Goal: Task Accomplishment & Management: Use online tool/utility

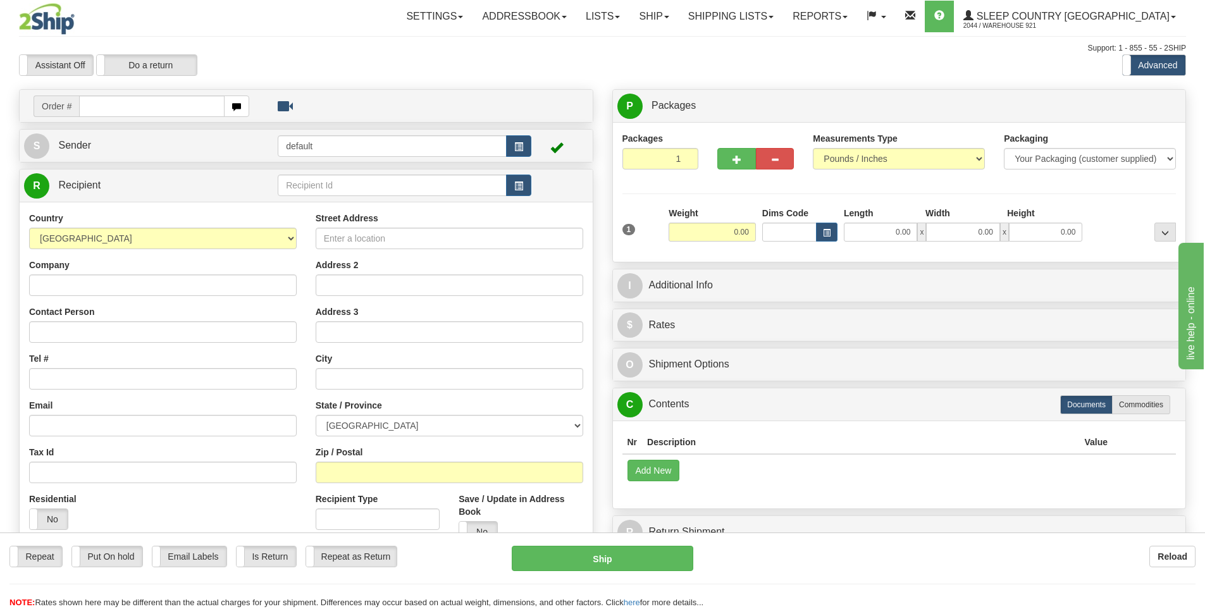
click at [341, 65] on div "Assistant On Assistant Off Do a return Do a return" at bounding box center [256, 64] width 494 height 21
click at [365, 44] on div "Support: 1 - 855 - 55 - 2SHIP" at bounding box center [602, 48] width 1167 height 11
click at [365, 67] on div "Assistant On Assistant Off Do a return Do a return" at bounding box center [256, 64] width 494 height 21
click at [365, 66] on div "Assistant On Assistant Off Do a return Do a return" at bounding box center [256, 64] width 494 height 21
click at [880, 225] on input "0.00" at bounding box center [879, 232] width 73 height 19
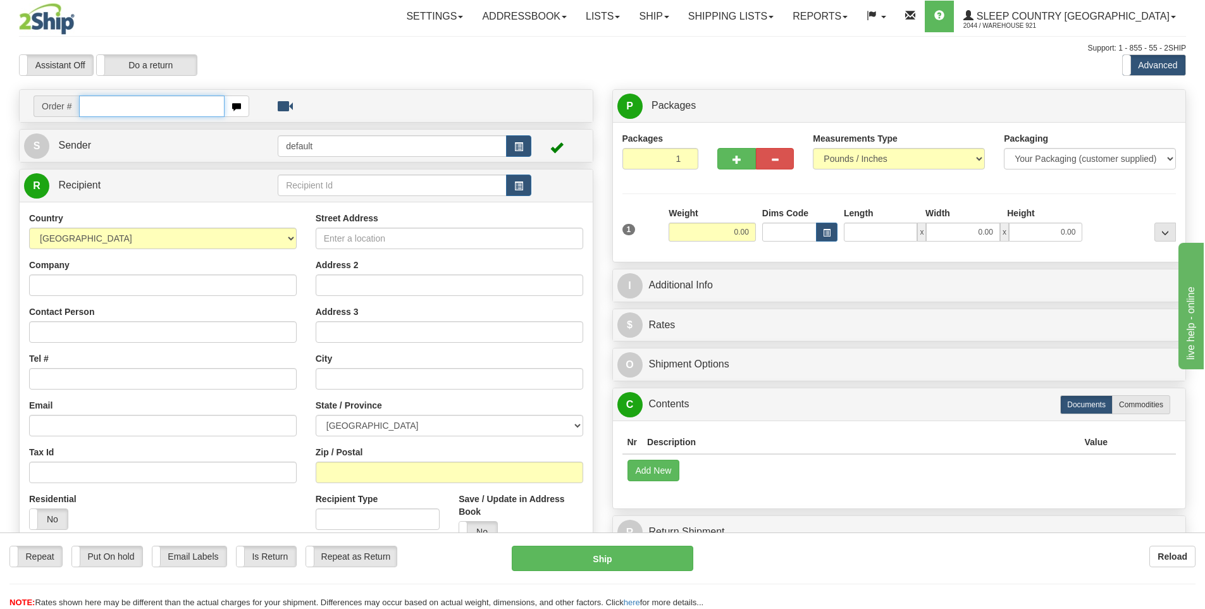
type input "0.00"
drag, startPoint x: 171, startPoint y: 102, endPoint x: 204, endPoint y: 96, distance: 33.4
click at [171, 102] on input "text" at bounding box center [151, 105] width 145 height 21
type input "9000I122547"
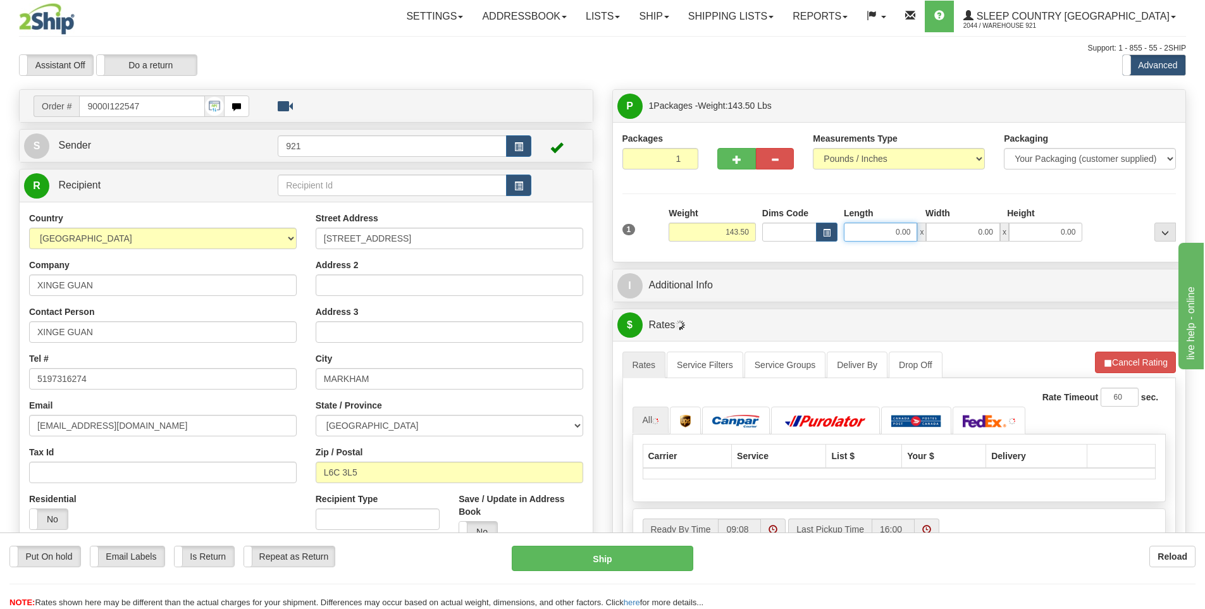
click at [896, 236] on input "0.00" at bounding box center [879, 232] width 73 height 19
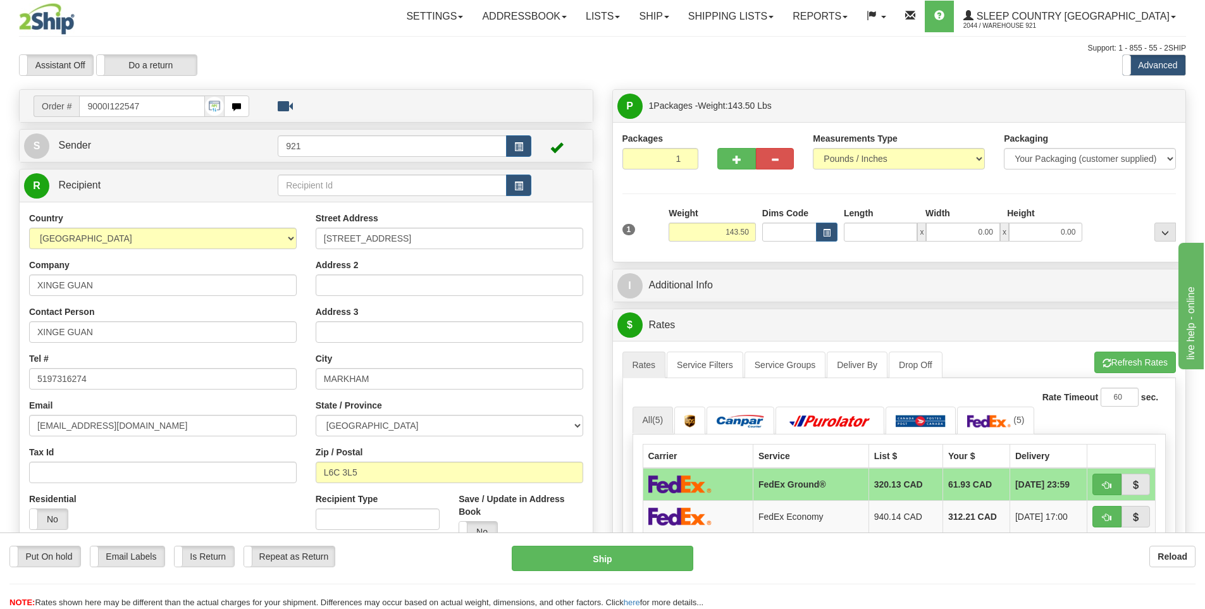
type input "0.00"
click at [887, 224] on input "0.00" at bounding box center [879, 232] width 73 height 19
type input "80.00"
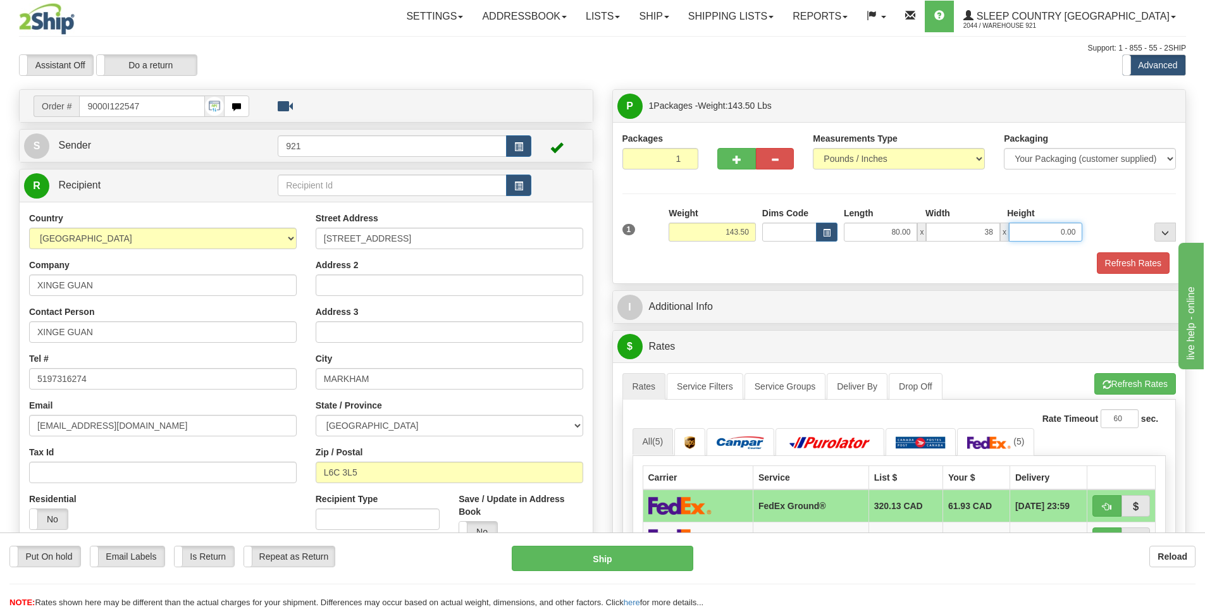
type input "38.00"
type input "4.00"
click at [829, 278] on div "Packages 1 1 Measurements Type" at bounding box center [899, 202] width 573 height 161
click at [1117, 254] on button "Refresh Rates" at bounding box center [1132, 262] width 73 height 21
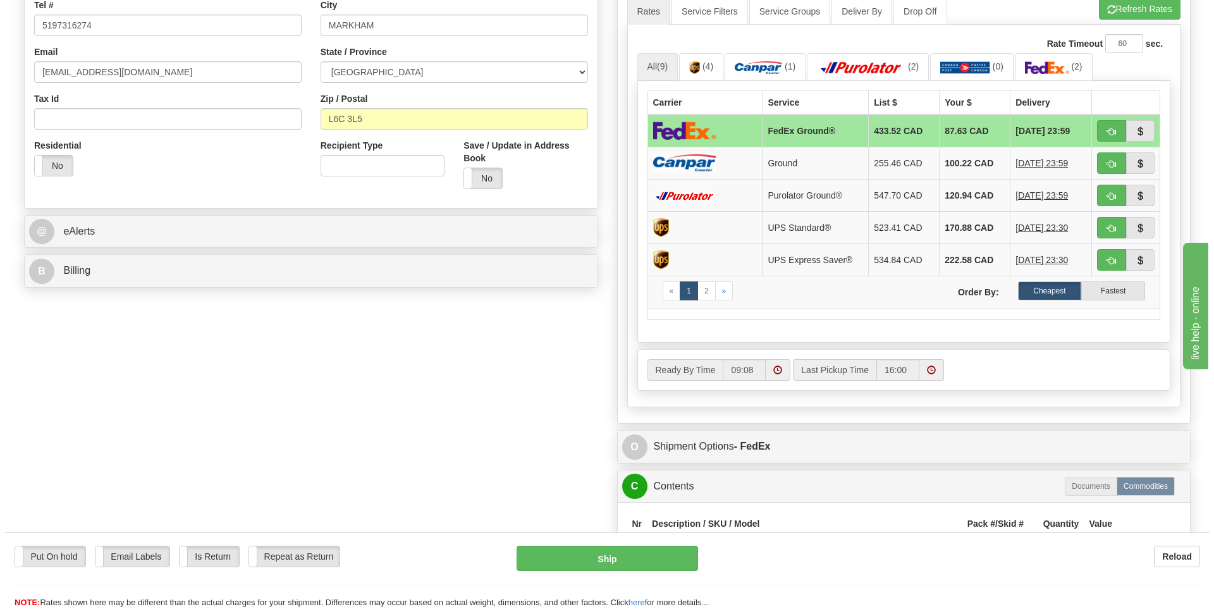
scroll to position [379, 0]
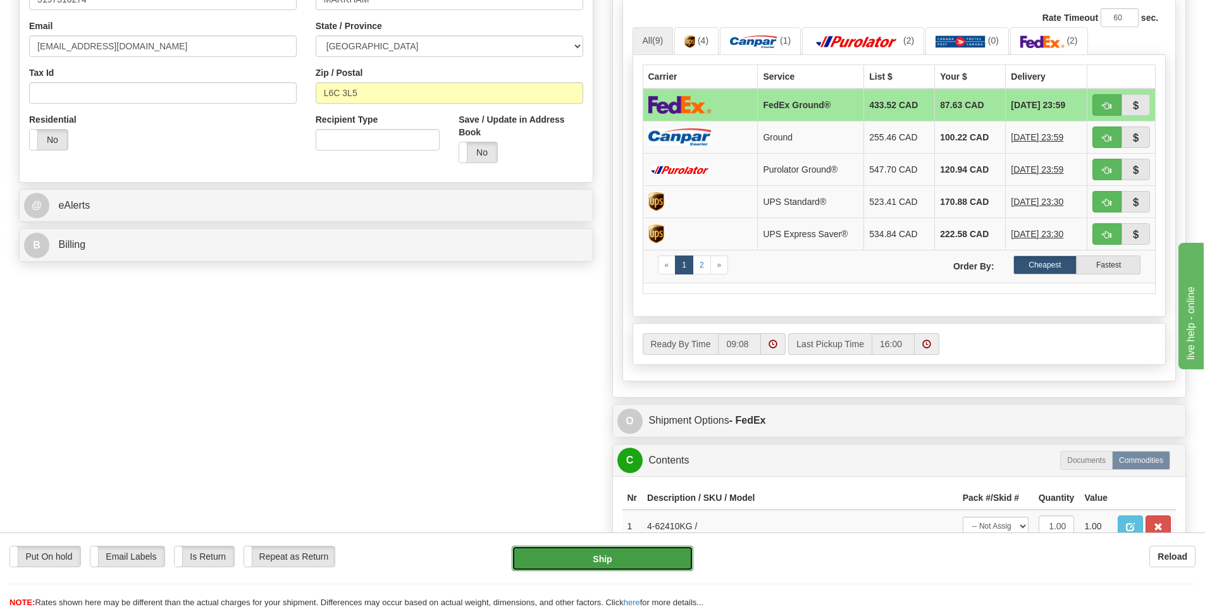
click at [648, 570] on button "Ship" at bounding box center [602, 558] width 181 height 25
type input "92"
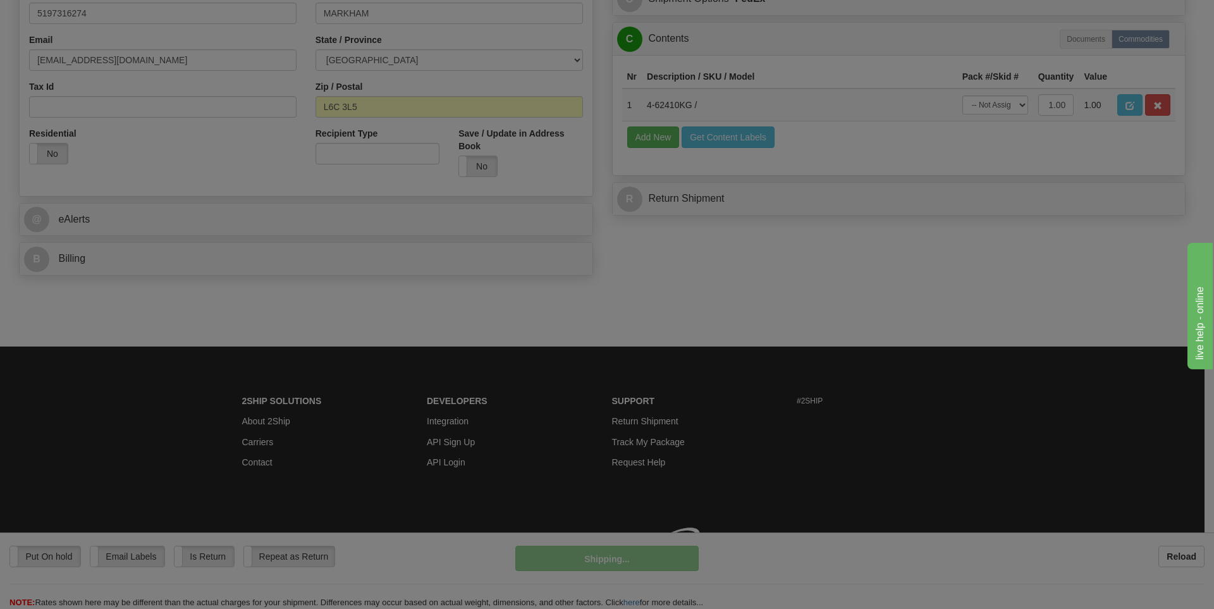
scroll to position [365, 0]
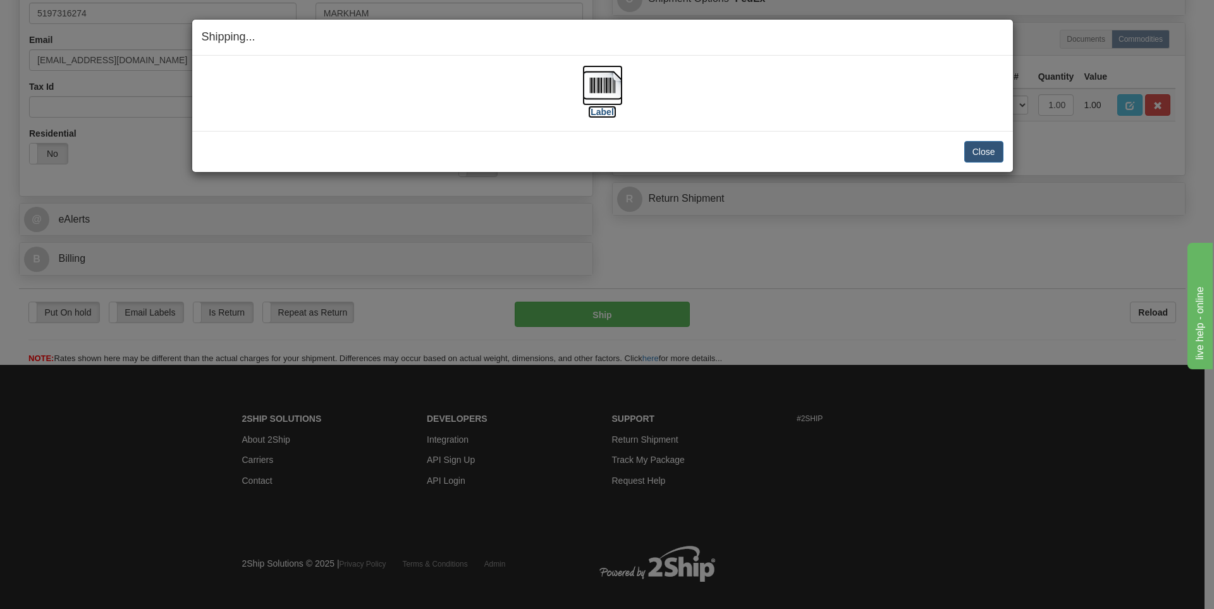
click at [598, 112] on label "[Label]" at bounding box center [602, 112] width 29 height 13
drag, startPoint x: 986, startPoint y: 154, endPoint x: 981, endPoint y: 146, distance: 9.7
click at [985, 154] on button "Close" at bounding box center [983, 151] width 39 height 21
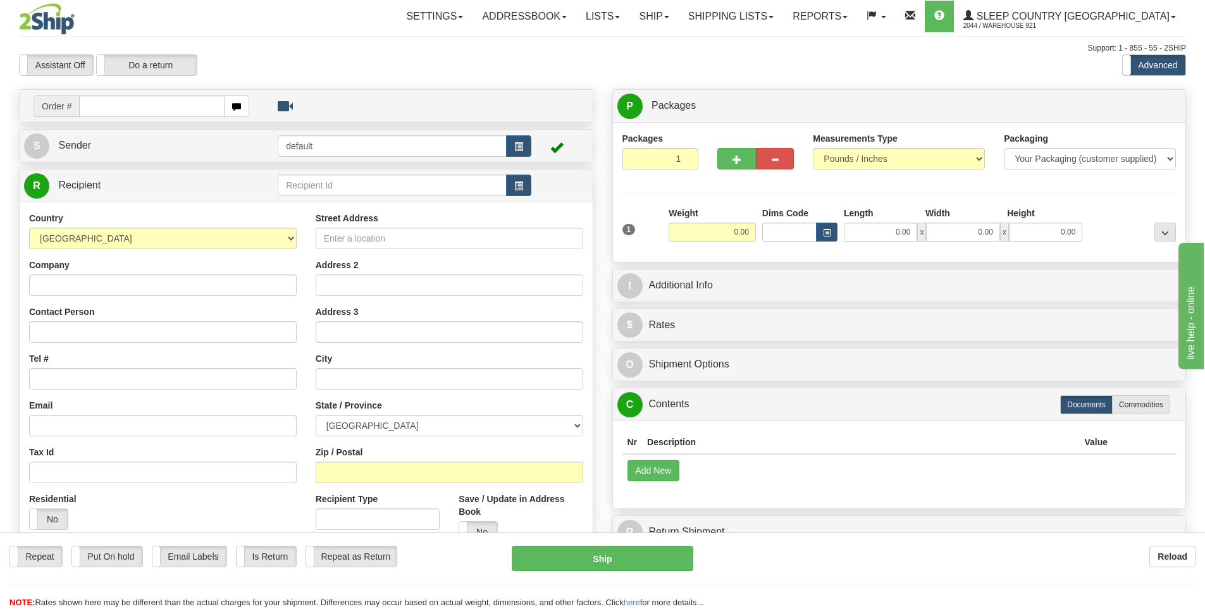
click at [140, 104] on input "text" at bounding box center [151, 105] width 145 height 21
type input "9000I123350"
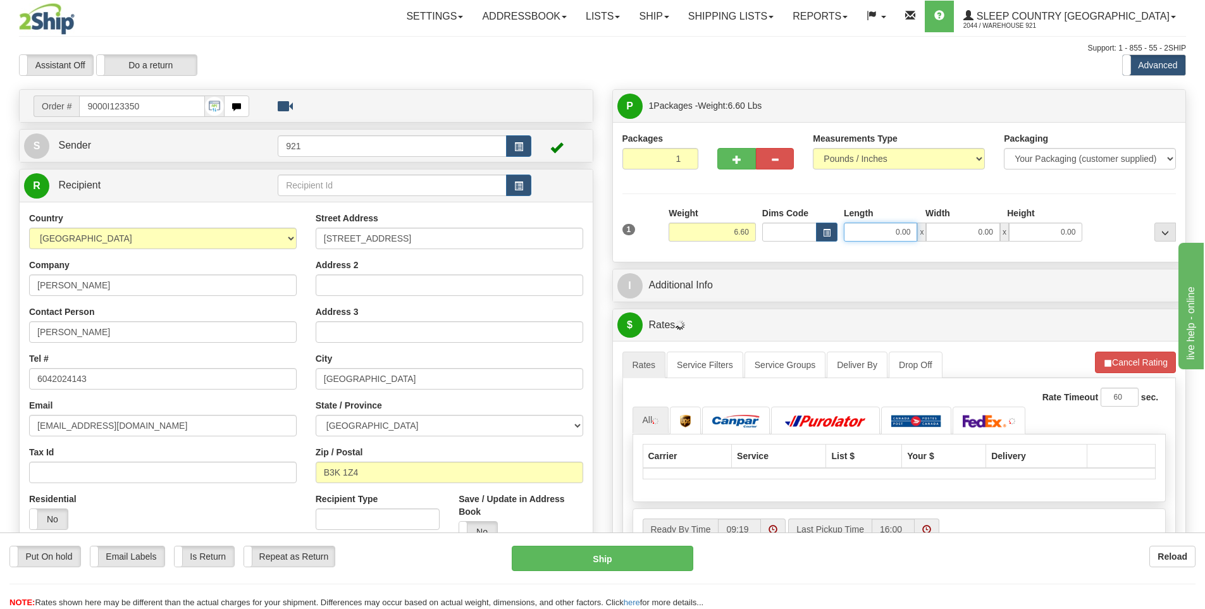
click at [877, 235] on input "0.00" at bounding box center [879, 232] width 73 height 19
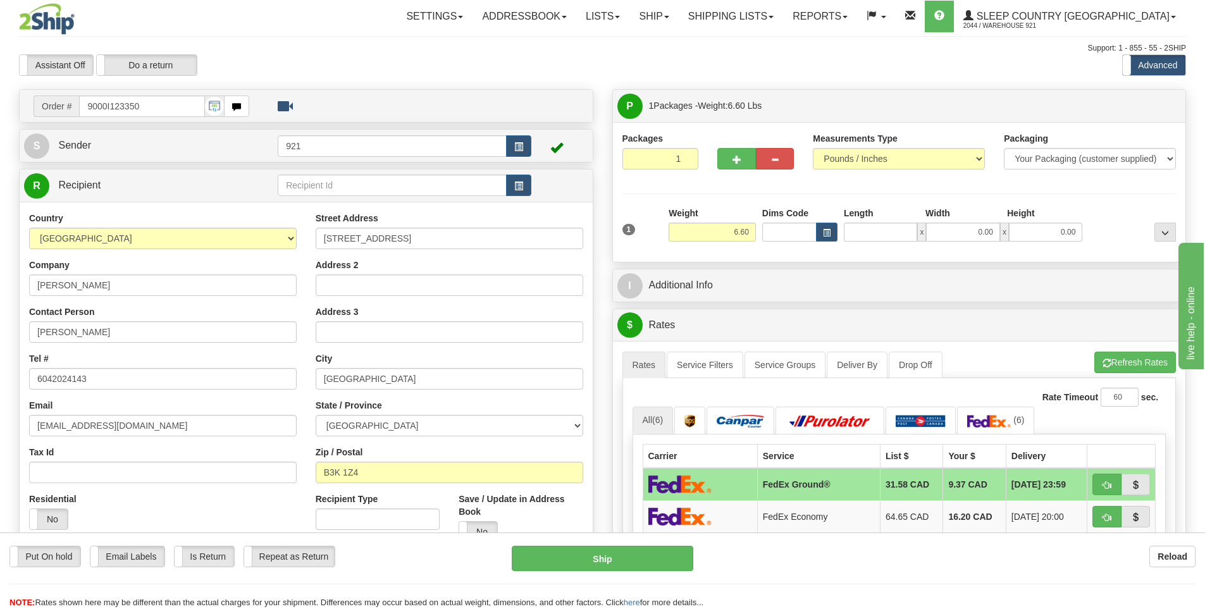
type input "0.00"
drag, startPoint x: 902, startPoint y: 190, endPoint x: 887, endPoint y: 210, distance: 24.8
click at [887, 210] on div "Length" at bounding box center [881, 215] width 82 height 16
click at [886, 226] on input "0.00" at bounding box center [879, 232] width 73 height 19
type input "14.00"
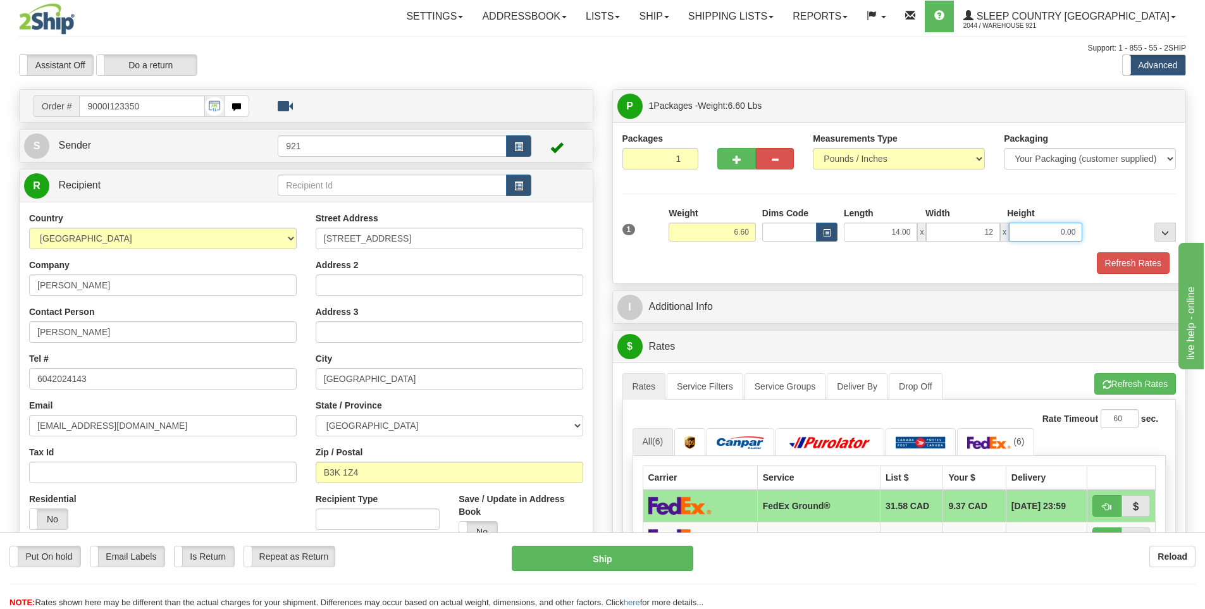
type input "12.00"
type input "4.00"
click at [1128, 257] on button "Refresh Rates" at bounding box center [1132, 262] width 73 height 21
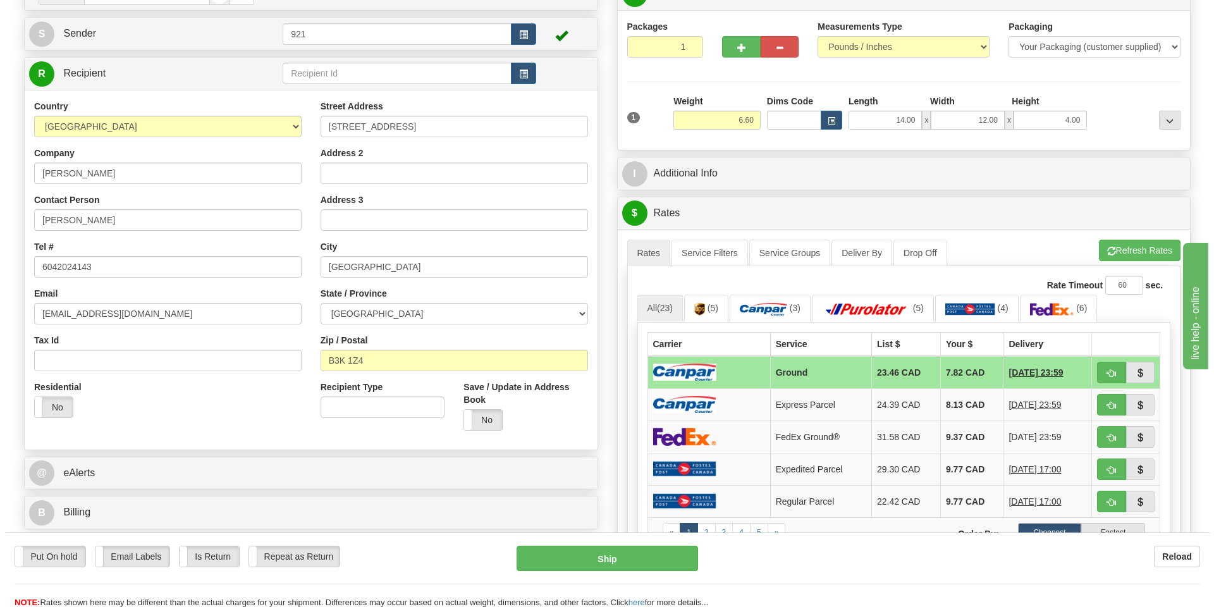
scroll to position [126, 0]
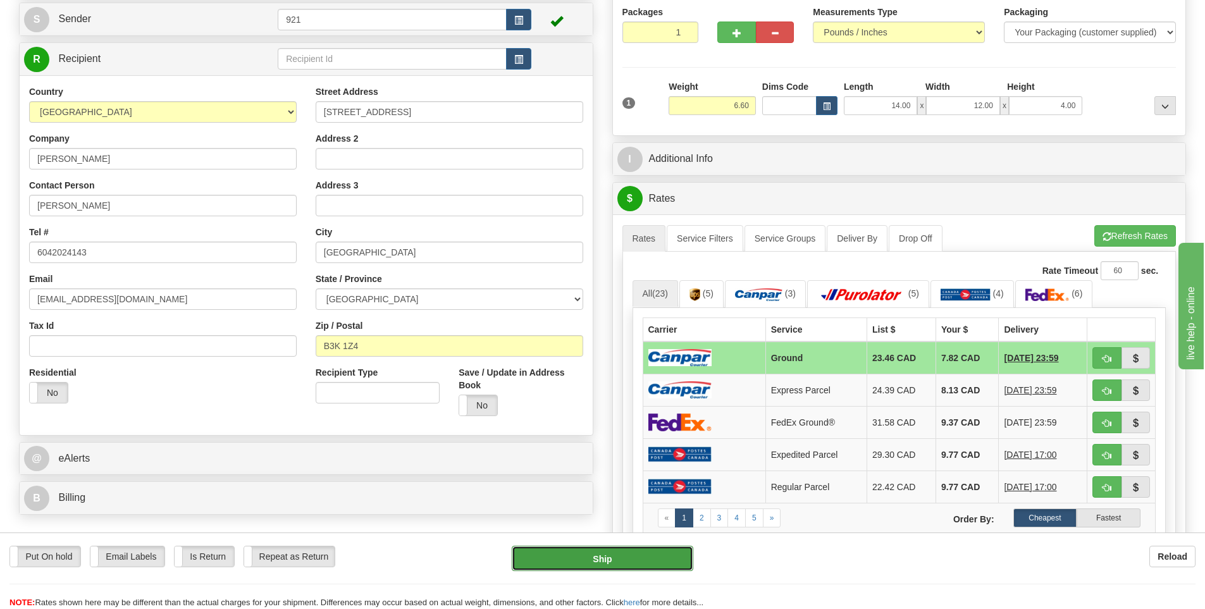
click at [604, 562] on button "Ship" at bounding box center [602, 558] width 181 height 25
type input "1"
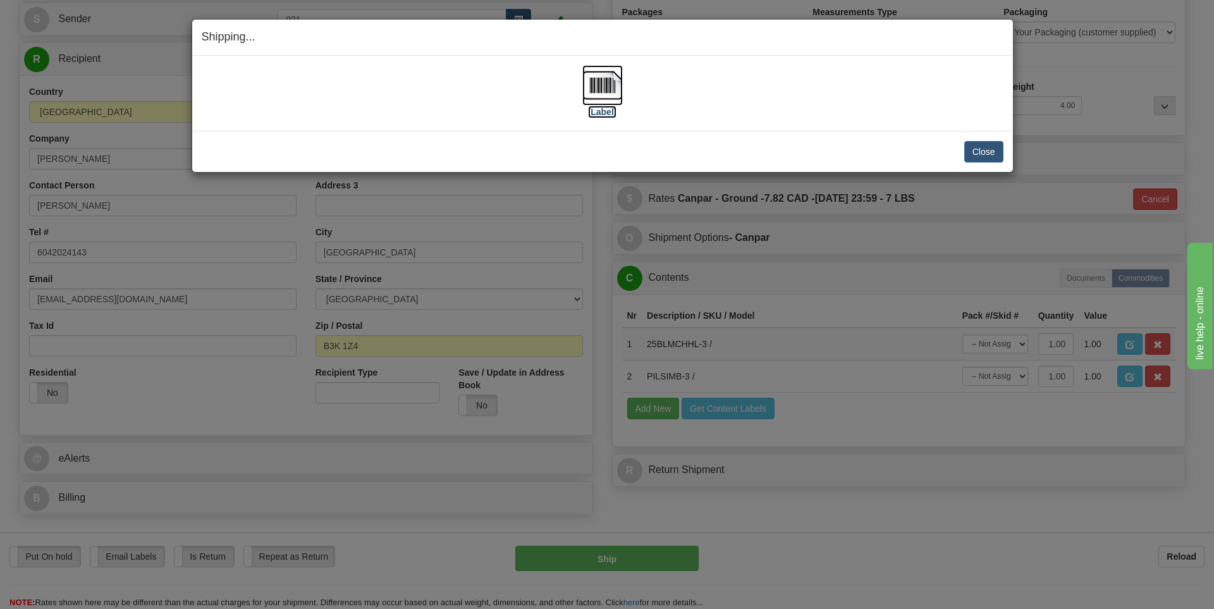
click at [604, 114] on label "[Label]" at bounding box center [602, 112] width 29 height 13
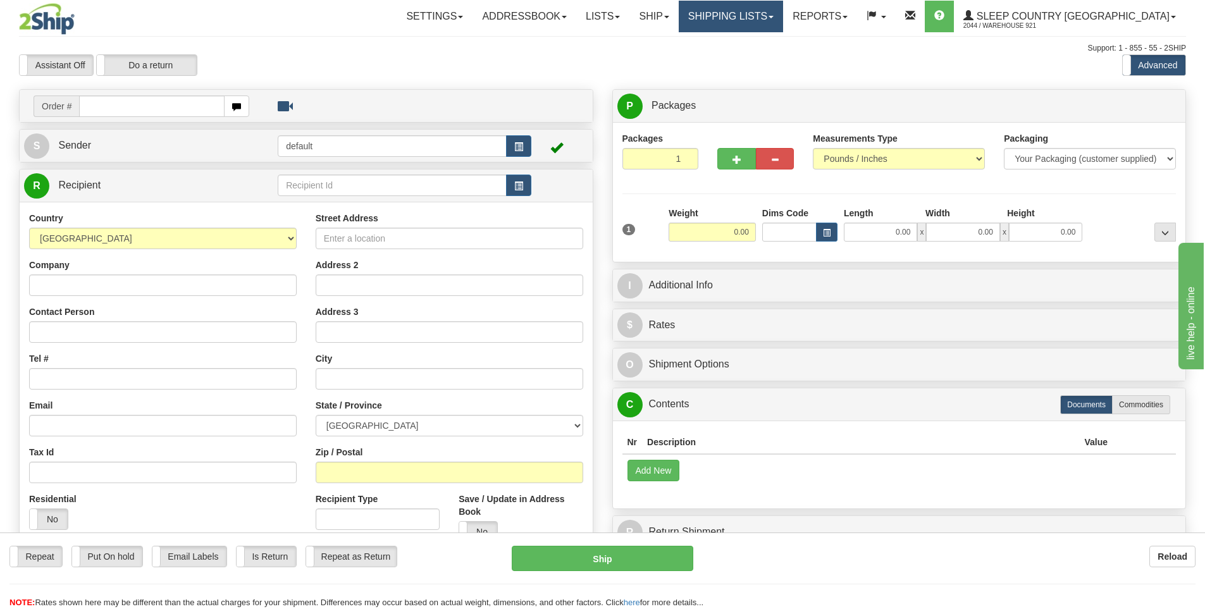
click at [783, 18] on link "Shipping lists" at bounding box center [730, 17] width 104 height 32
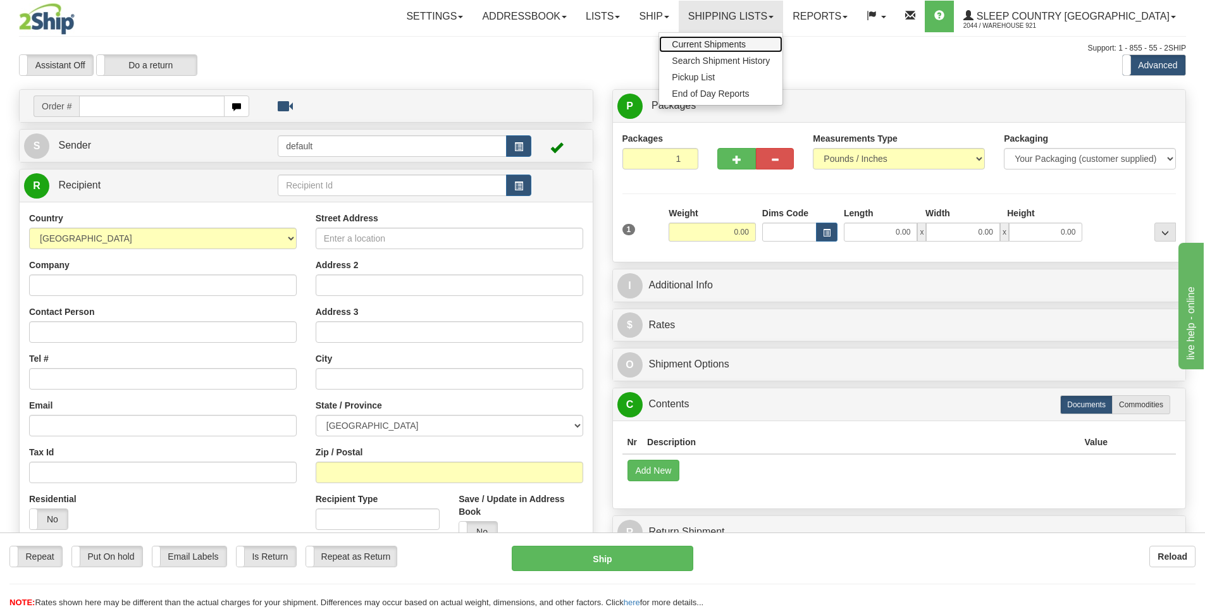
click at [745, 40] on span "Current Shipments" at bounding box center [708, 44] width 74 height 10
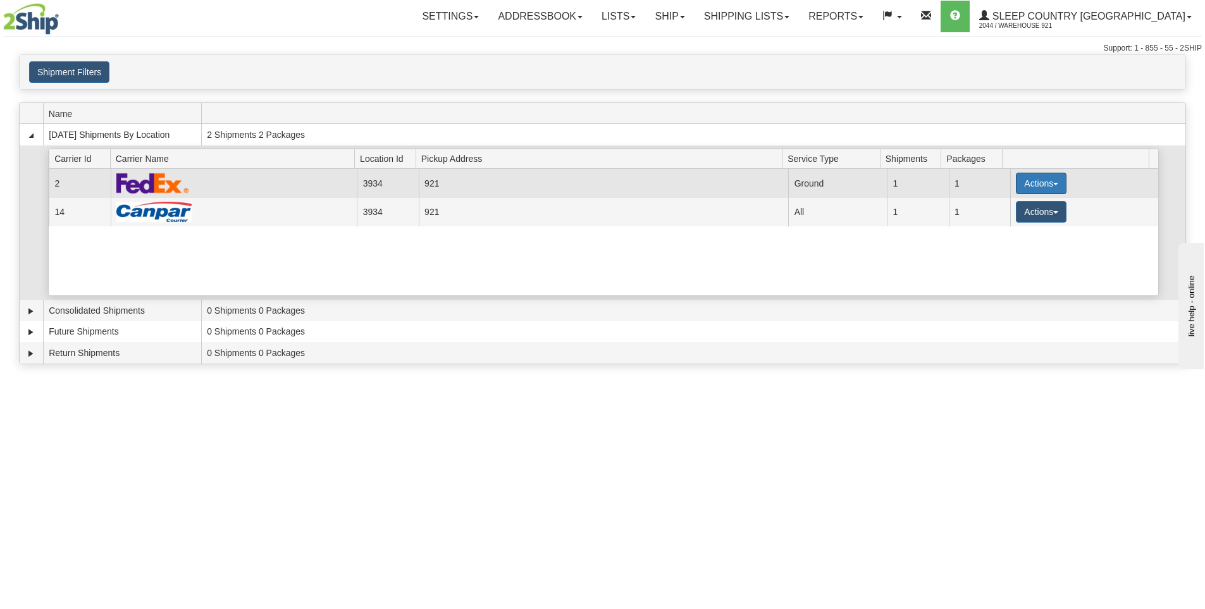
click at [1053, 183] on span "button" at bounding box center [1055, 184] width 5 height 3
click at [1024, 206] on link "Details" at bounding box center [1014, 207] width 101 height 16
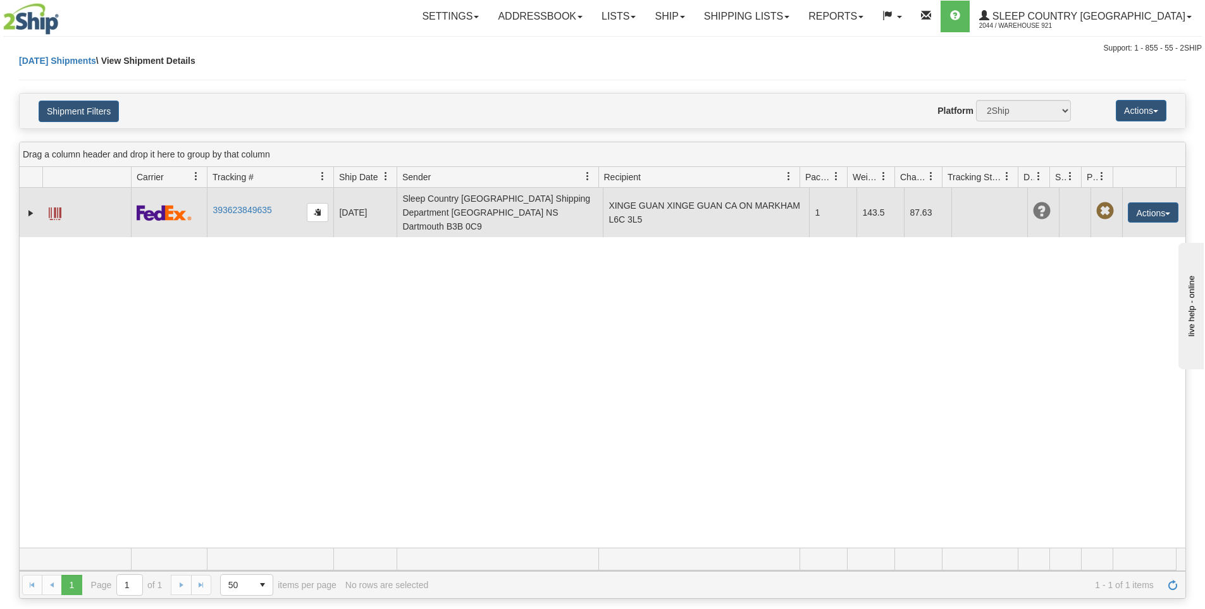
click at [630, 214] on td "XINGE GUAN XINGE GUAN CA ON MARKHAM L6C 3L5" at bounding box center [706, 212] width 206 height 49
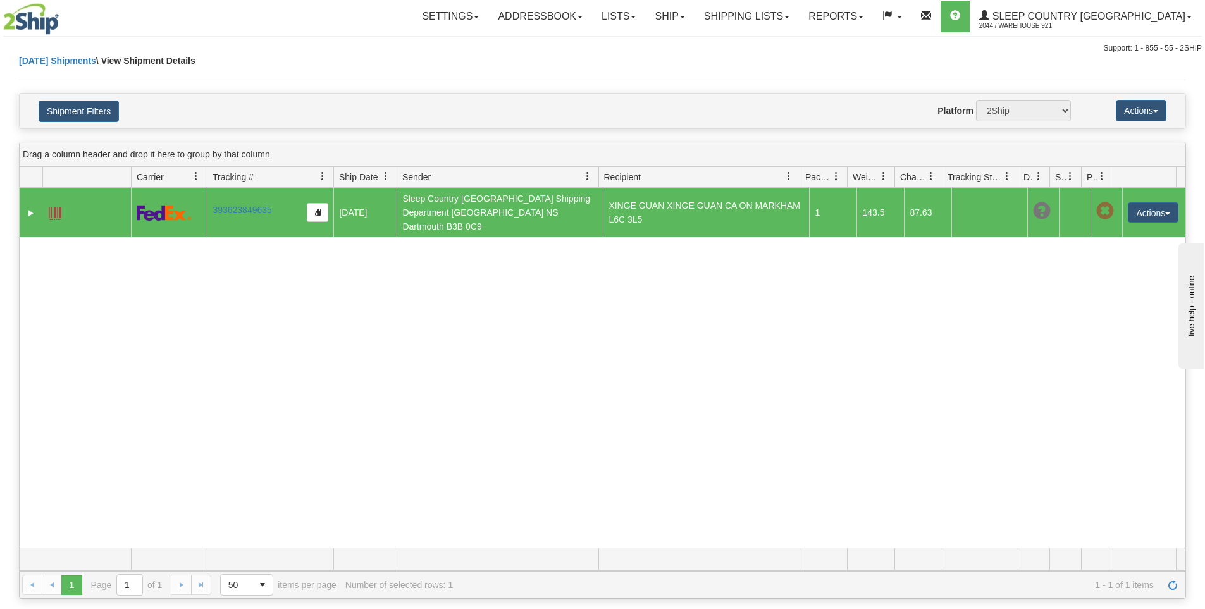
click at [153, 214] on td at bounding box center [169, 212] width 76 height 49
click at [1141, 204] on button "Actions" at bounding box center [1152, 212] width 51 height 20
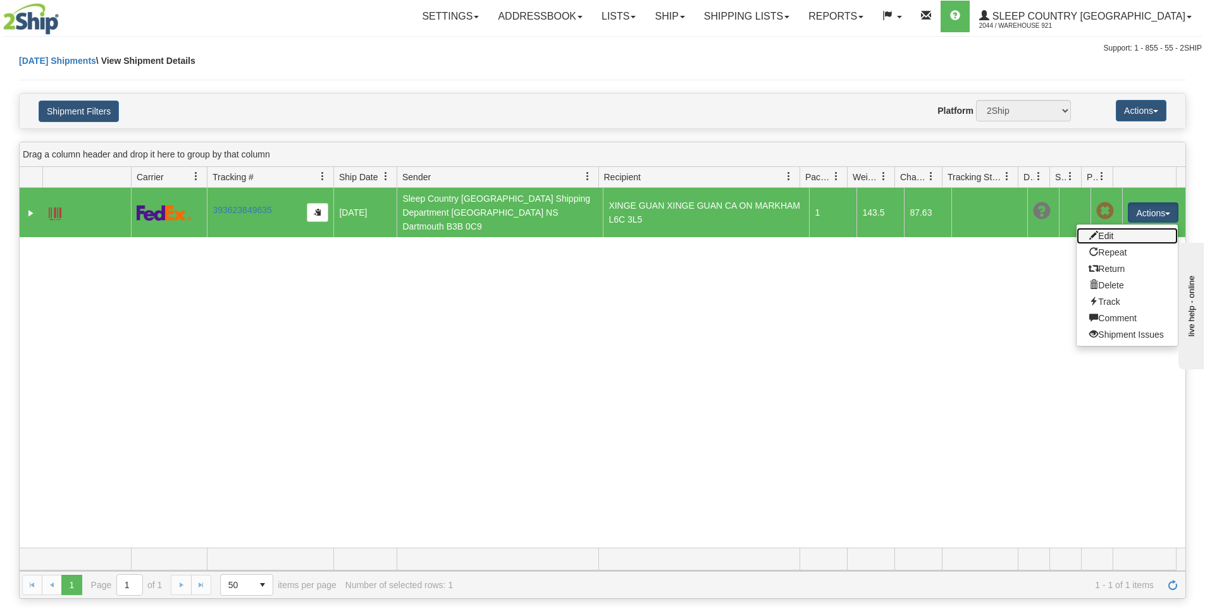
click at [1119, 235] on link "Edit" at bounding box center [1126, 236] width 101 height 16
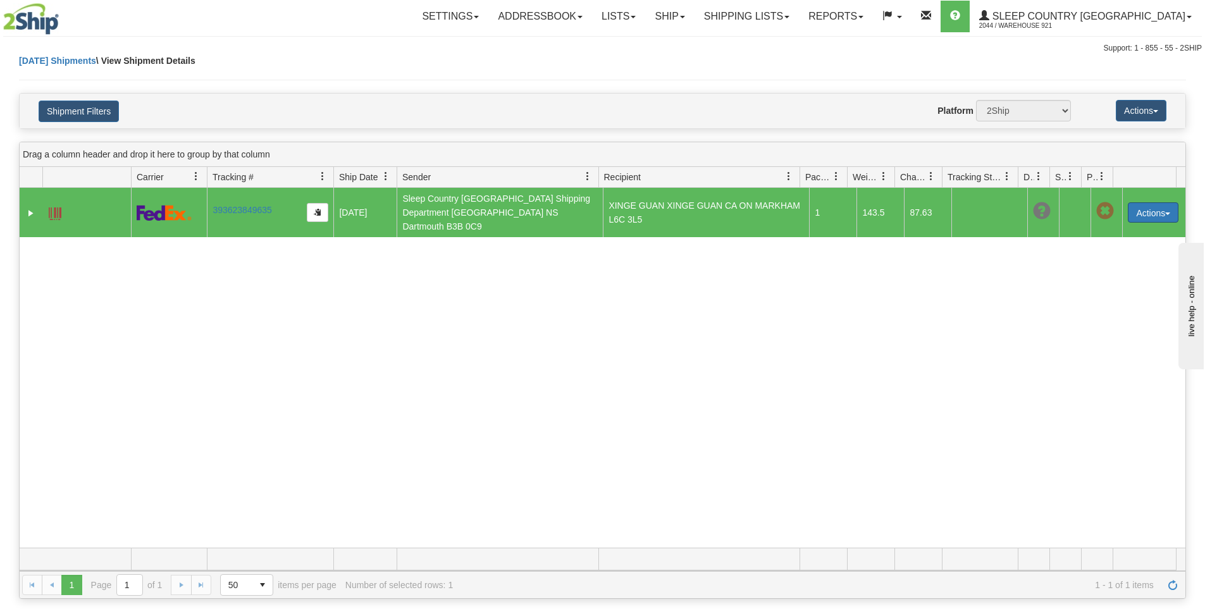
click at [1141, 205] on button "Actions" at bounding box center [1152, 212] width 51 height 20
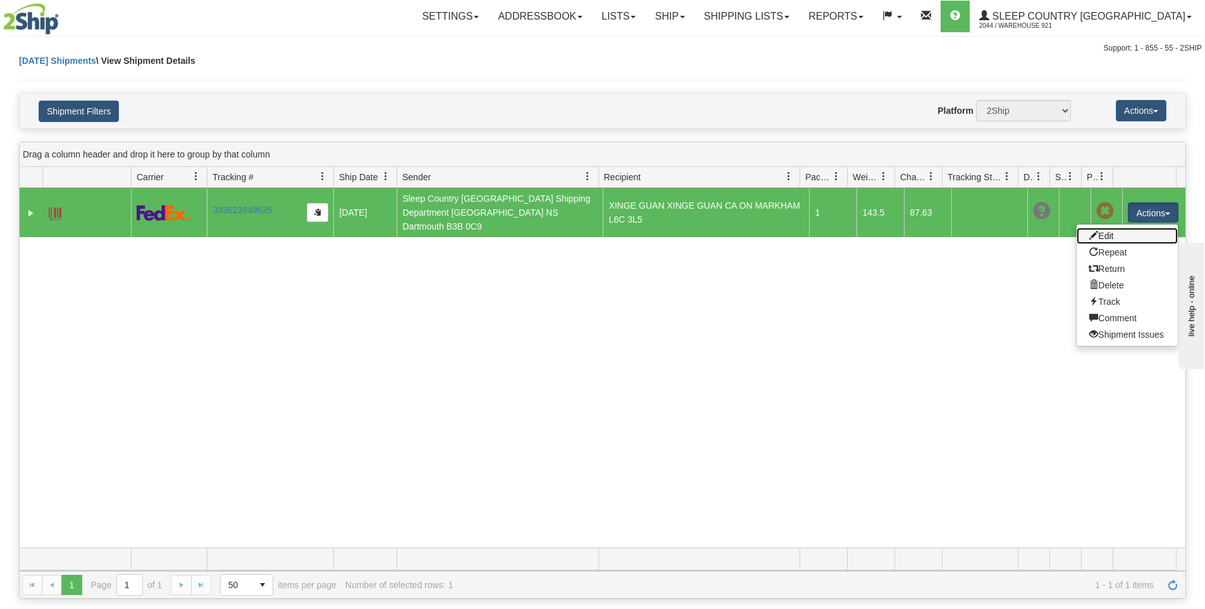
click at [1120, 228] on link "Edit" at bounding box center [1126, 236] width 101 height 16
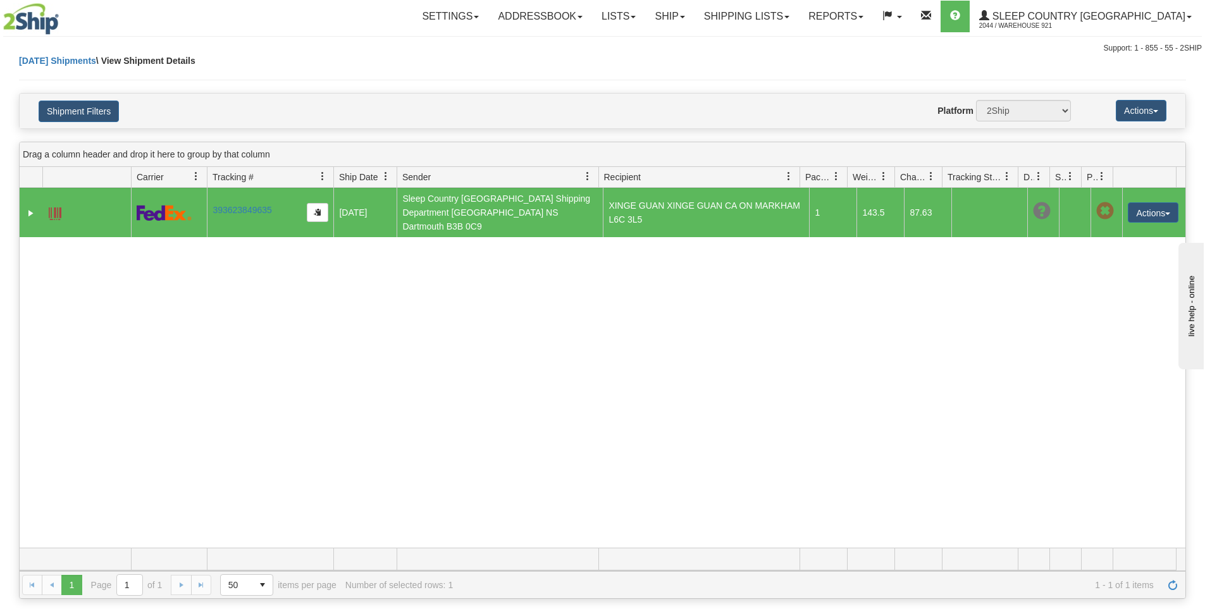
click at [865, 333] on div "31669932 2044 393623849635 09/26/2025 09/26/2025 08:18:43 AM Sleep Country Cana…" at bounding box center [602, 368] width 1165 height 360
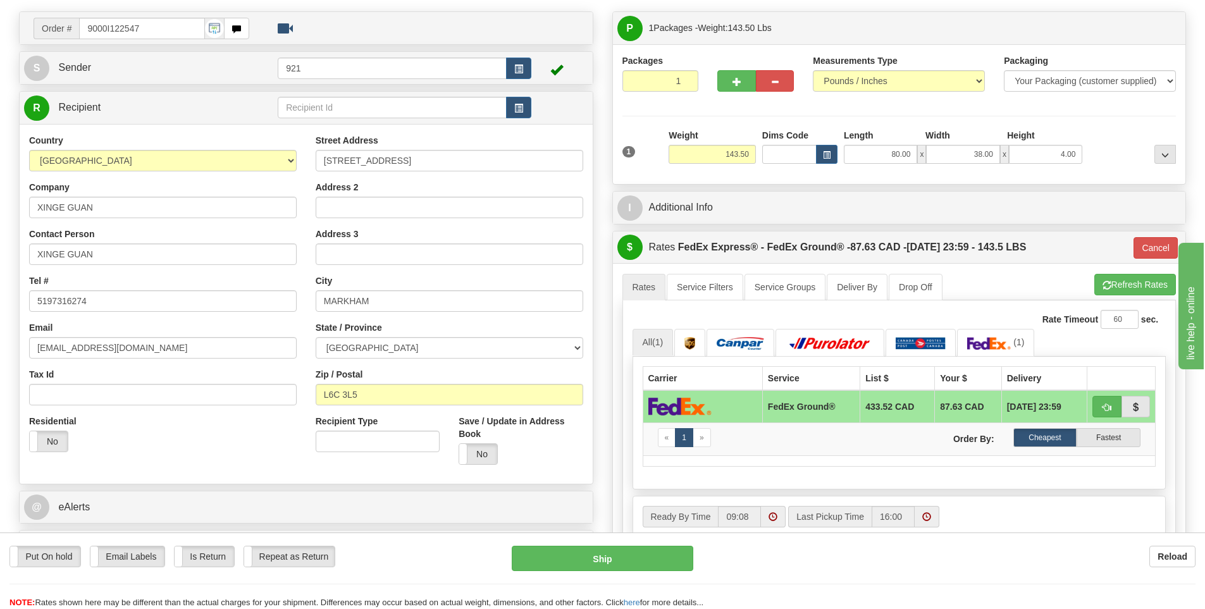
scroll to position [63, 0]
